Goal: Find specific page/section: Locate item on page

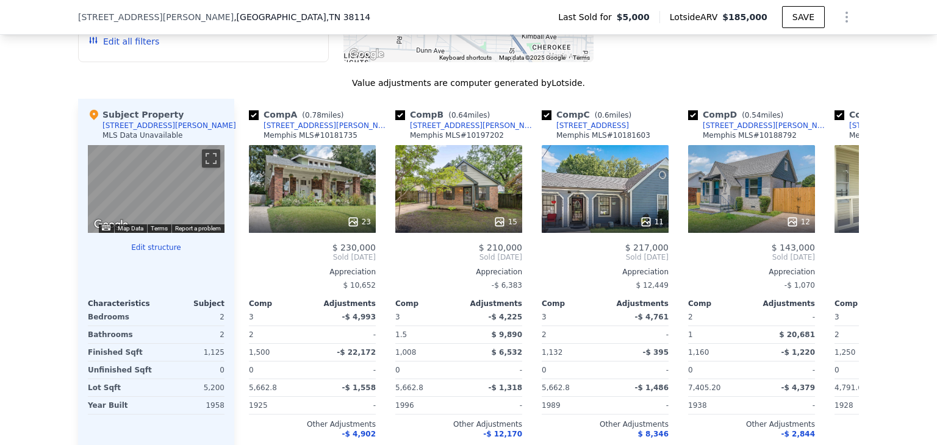
scroll to position [1142, 0]
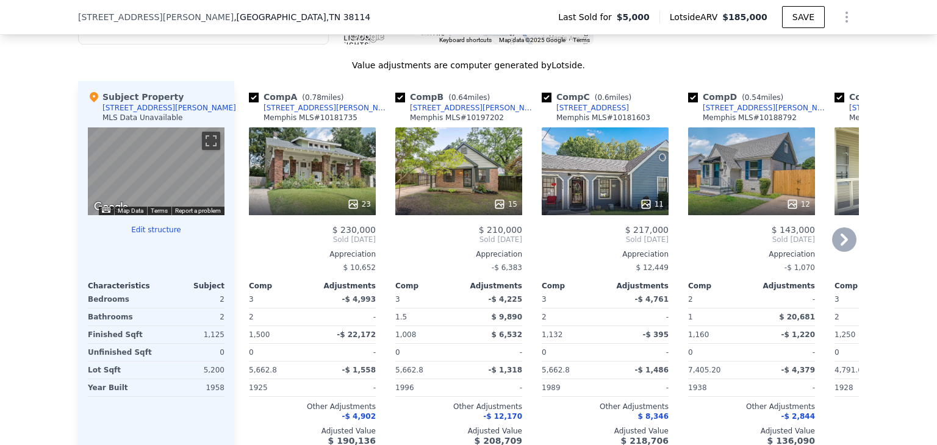
click at [841, 246] on icon at bounding box center [844, 240] width 7 height 12
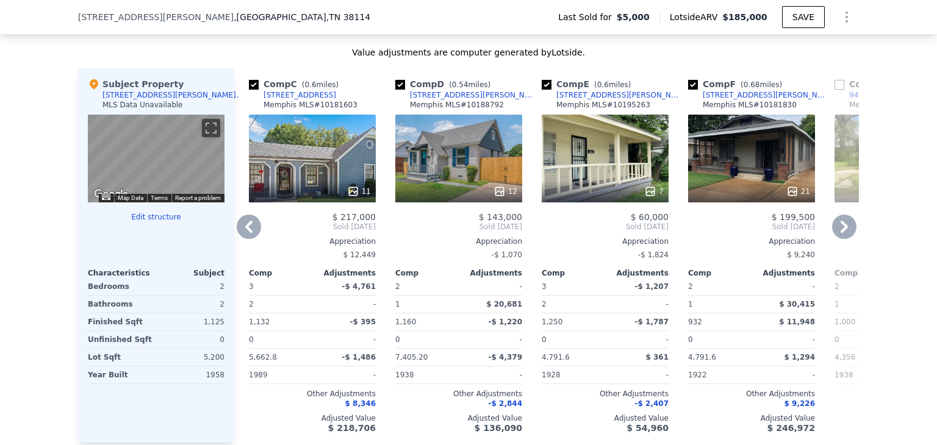
scroll to position [1156, 0]
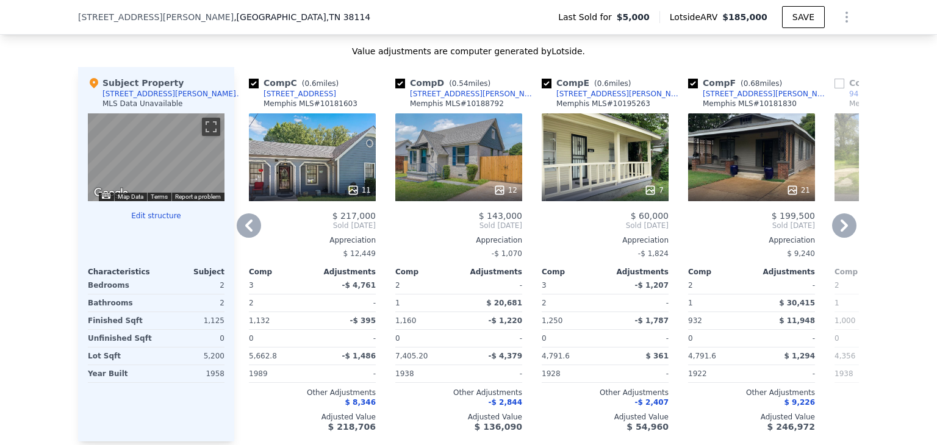
click at [627, 168] on div "7" at bounding box center [605, 157] width 127 height 88
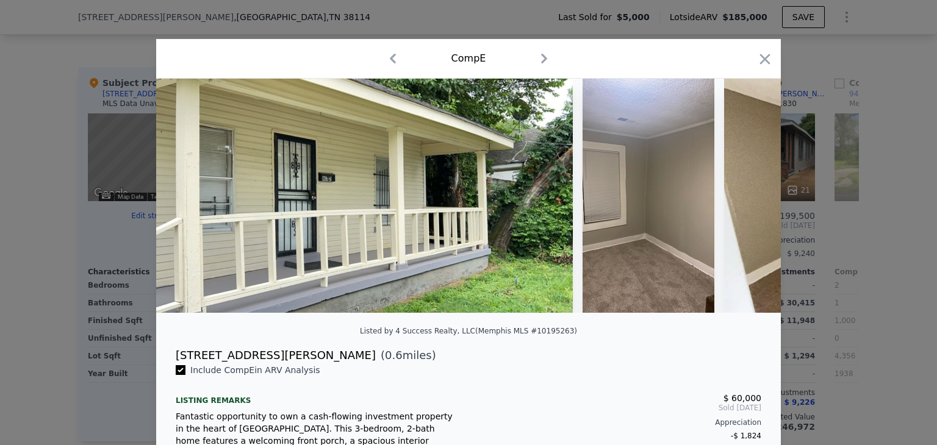
click at [542, 57] on icon "button" at bounding box center [545, 59] width 6 height 10
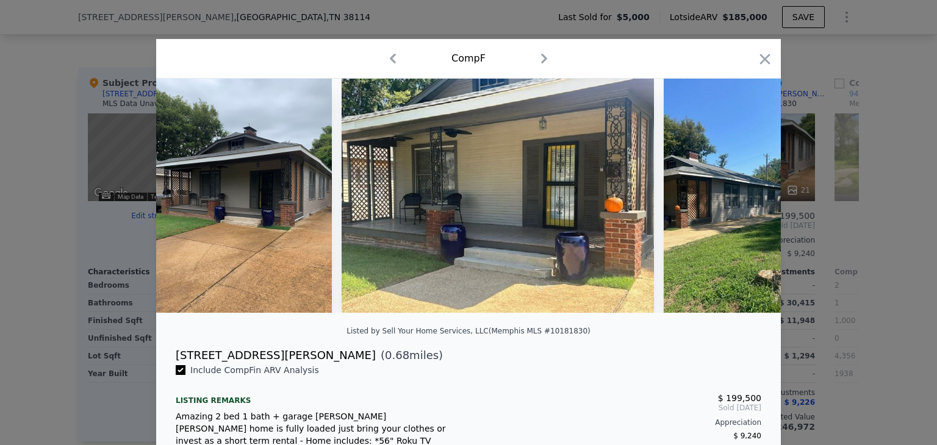
click at [541, 57] on icon "button" at bounding box center [544, 59] width 6 height 10
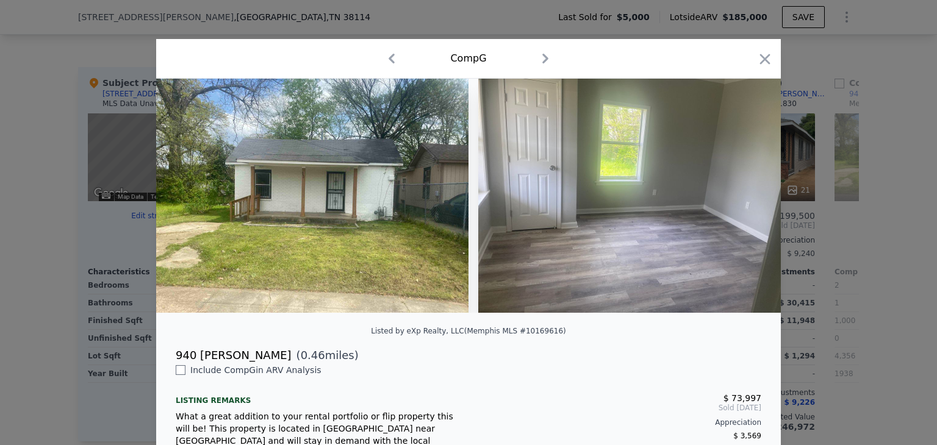
click at [539, 57] on icon "button" at bounding box center [546, 59] width 20 height 20
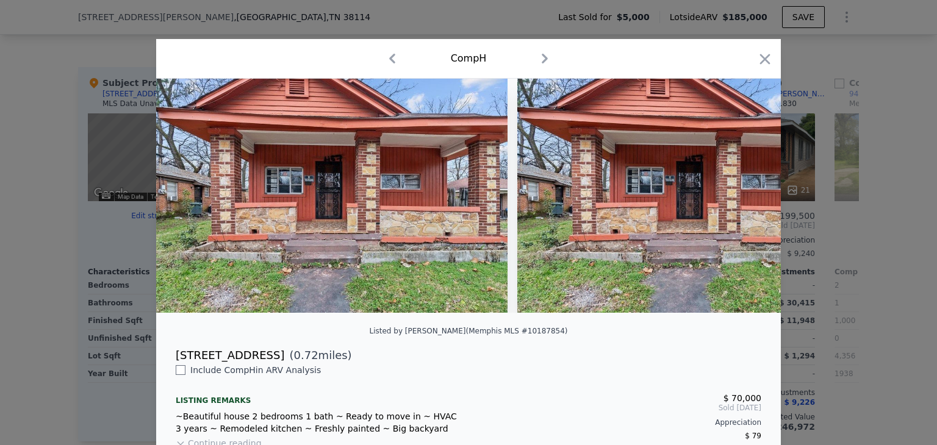
click at [385, 62] on icon "button" at bounding box center [393, 59] width 20 height 20
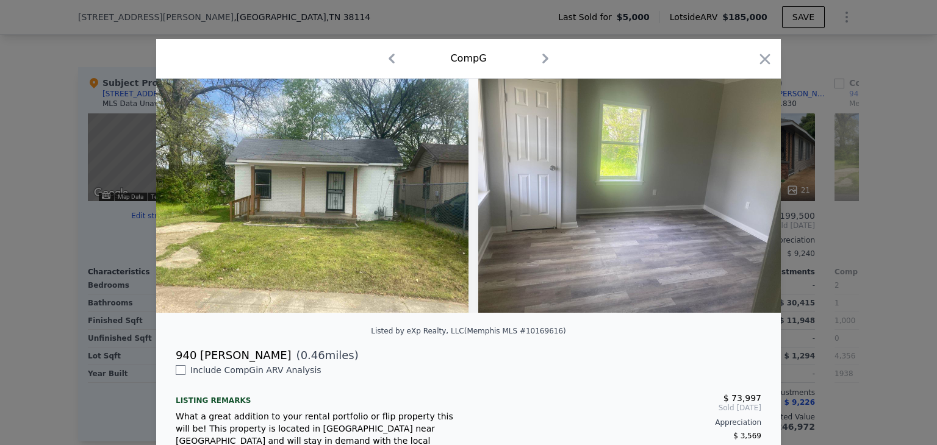
click at [385, 62] on icon "button" at bounding box center [392, 59] width 20 height 20
checkbox input "true"
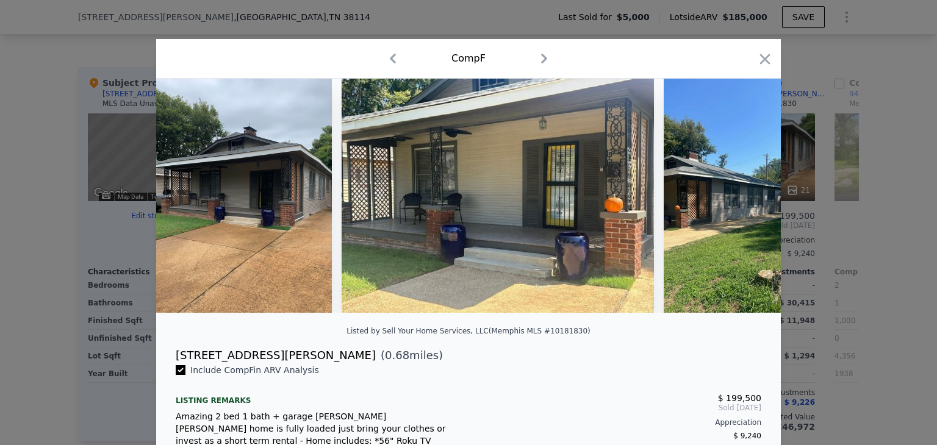
click at [385, 62] on icon "button" at bounding box center [393, 59] width 20 height 20
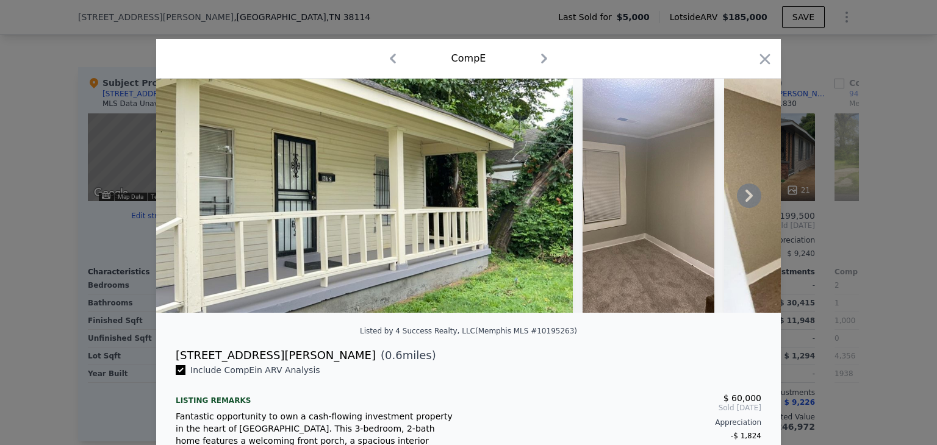
click at [746, 202] on icon at bounding box center [749, 196] width 7 height 12
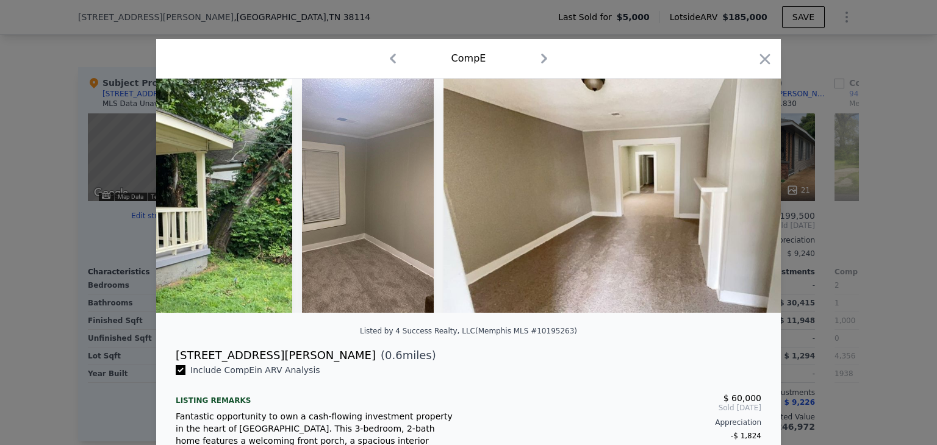
scroll to position [0, 293]
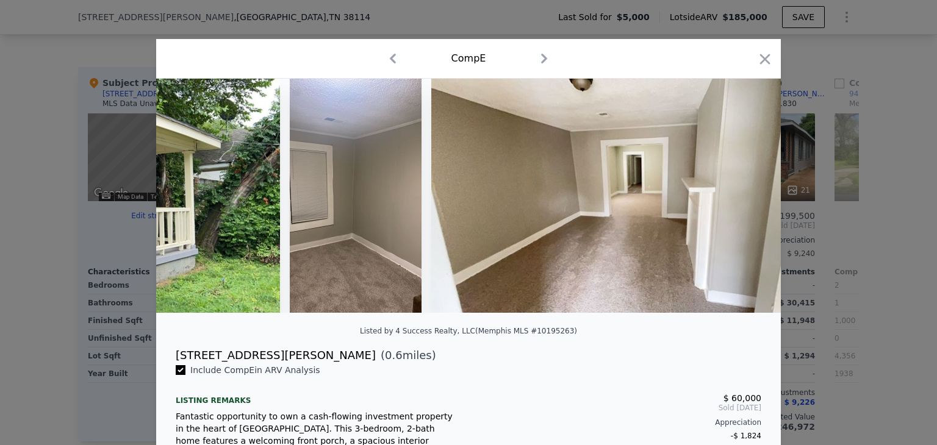
click at [743, 204] on div at bounding box center [468, 196] width 625 height 234
click at [746, 202] on icon at bounding box center [749, 196] width 7 height 12
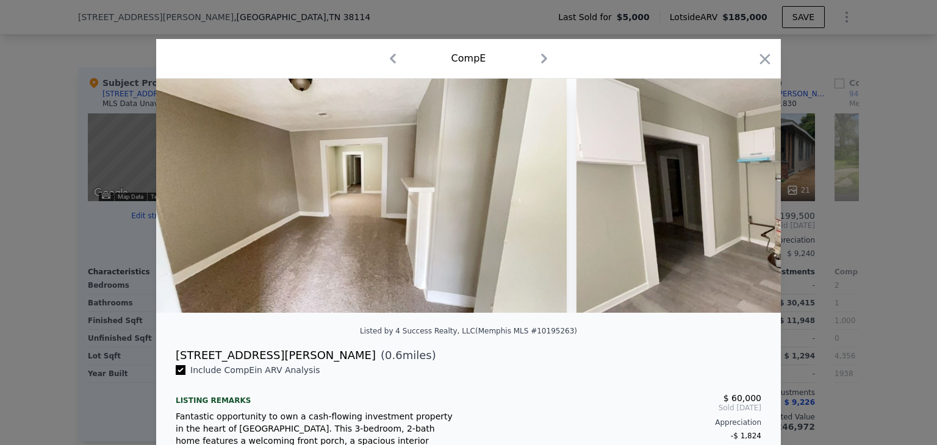
scroll to position [0, 586]
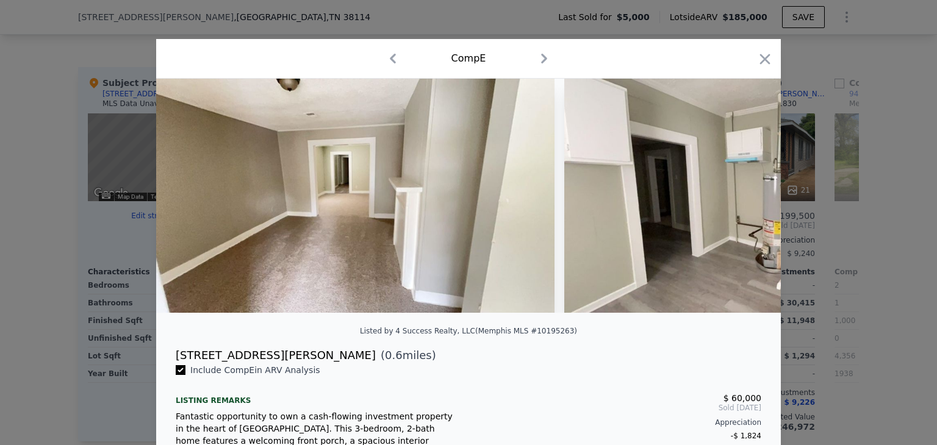
click at [743, 204] on div at bounding box center [468, 196] width 625 height 234
